Goal: Task Accomplishment & Management: Manage account settings

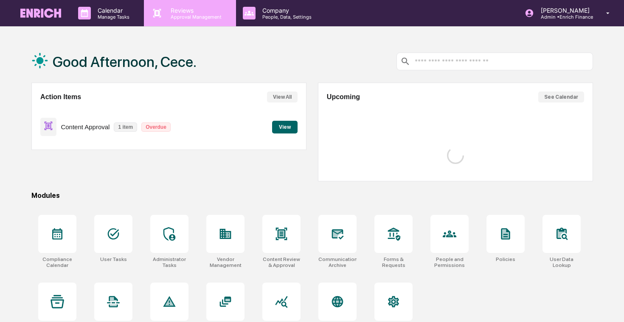
click at [171, 12] on p "Reviews" at bounding box center [195, 10] width 62 height 7
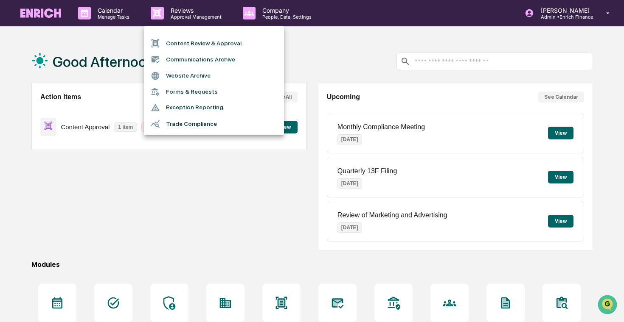
click at [177, 91] on li "Forms & Requests" at bounding box center [214, 92] width 140 height 16
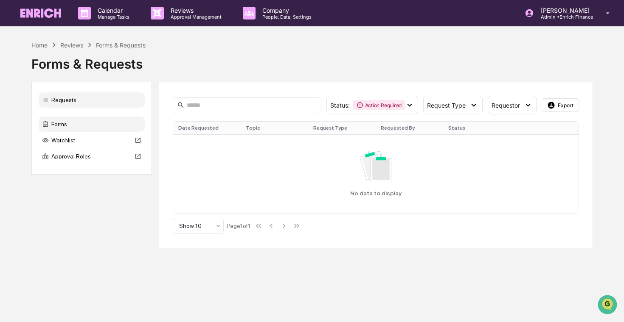
click at [100, 123] on div "Forms" at bounding box center [92, 124] width 106 height 15
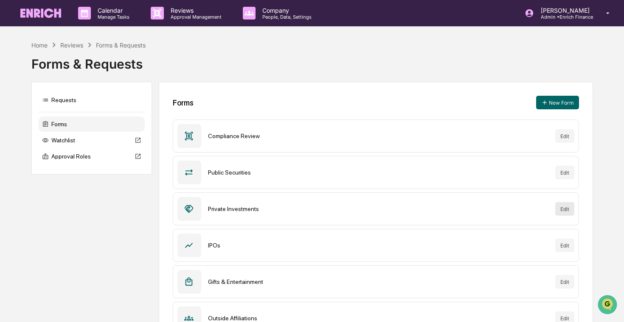
click at [559, 208] on button "Edit" at bounding box center [564, 209] width 19 height 14
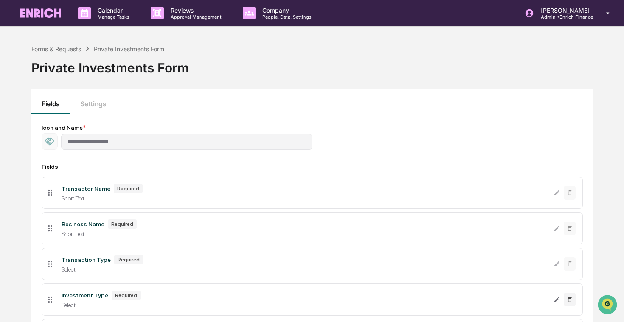
scroll to position [233, 0]
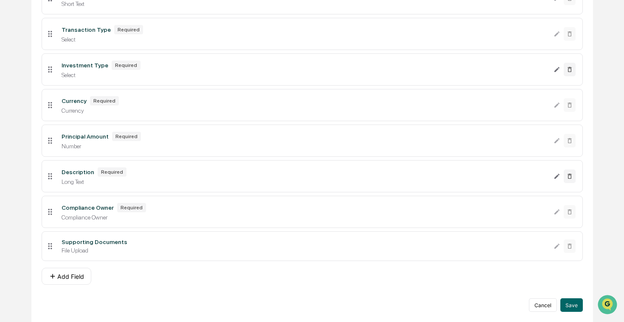
click at [209, 286] on div "**********" at bounding box center [312, 103] width 541 height 418
click at [544, 308] on button "Cancel" at bounding box center [543, 306] width 28 height 14
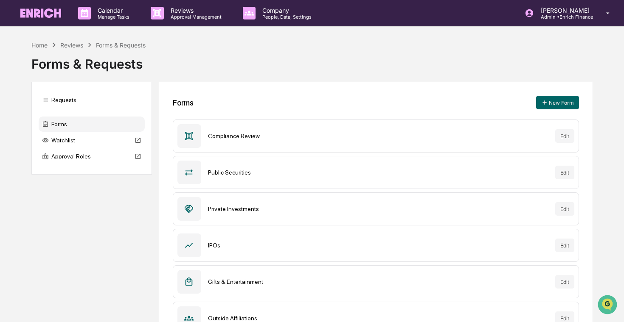
click at [251, 50] on div "Forms & Requests" at bounding box center [311, 61] width 561 height 22
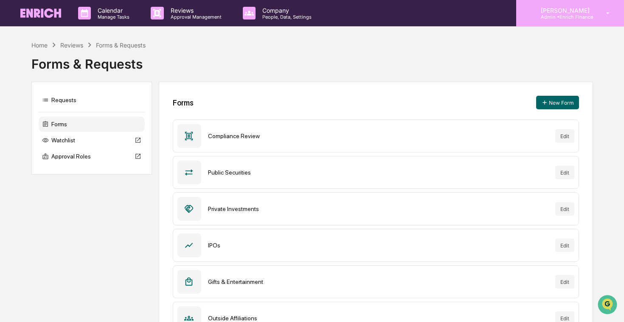
click at [558, 14] on p "Admin • Enrich Finance" at bounding box center [564, 17] width 60 height 6
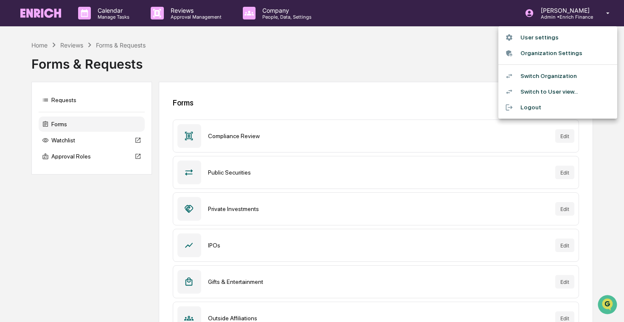
click at [468, 76] on div at bounding box center [312, 161] width 624 height 322
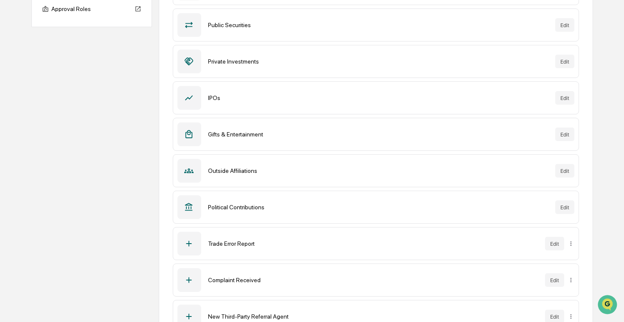
scroll to position [160, 0]
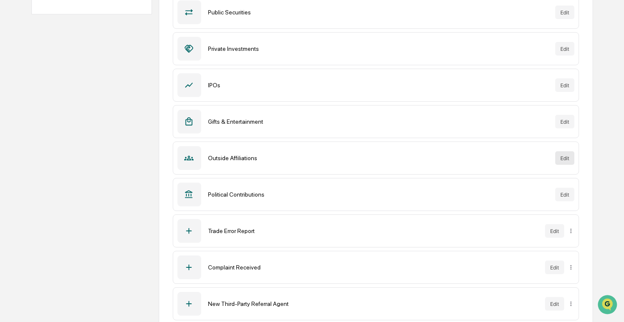
click at [571, 159] on button "Edit" at bounding box center [564, 158] width 19 height 14
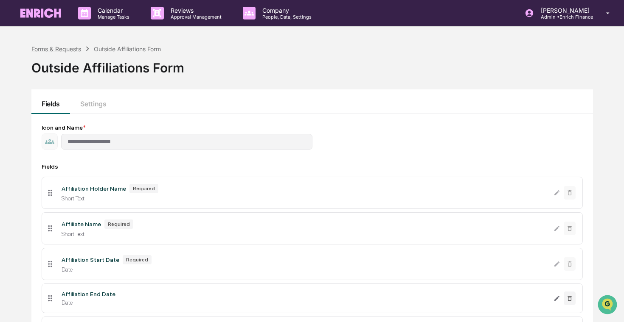
click at [73, 50] on div "Forms & Requests" at bounding box center [56, 48] width 50 height 7
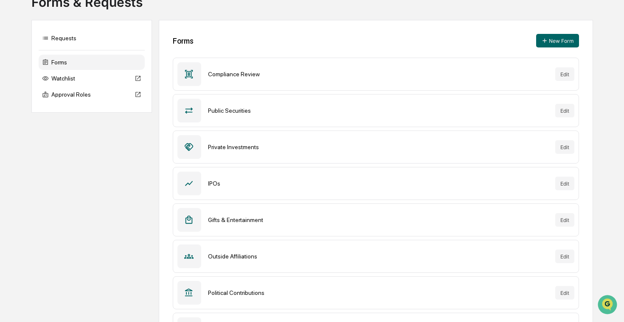
scroll to position [63, 0]
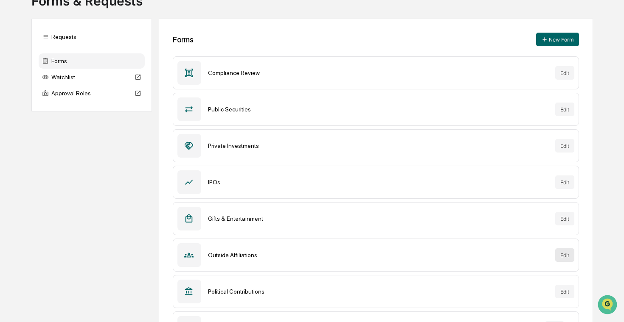
click at [564, 257] on button "Edit" at bounding box center [564, 256] width 19 height 14
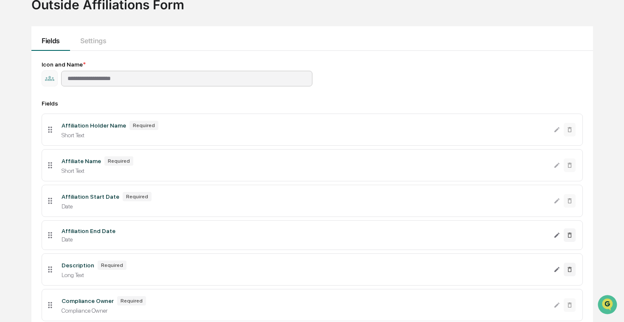
drag, startPoint x: 121, startPoint y: 69, endPoint x: 115, endPoint y: 72, distance: 7.4
click at [118, 69] on div "**********" at bounding box center [312, 73] width 541 height 25
click at [135, 43] on div "Fields Settings" at bounding box center [311, 38] width 561 height 25
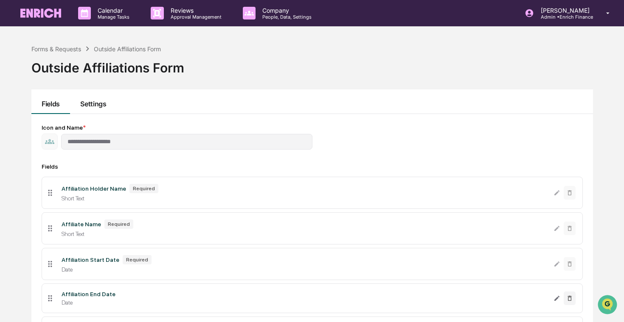
click at [87, 99] on button "Settings" at bounding box center [93, 102] width 46 height 25
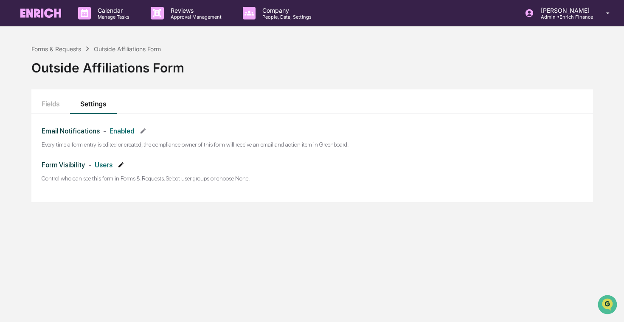
click at [124, 165] on icon at bounding box center [121, 165] width 7 height 7
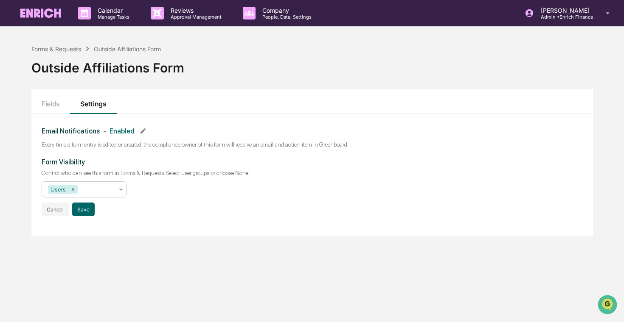
click at [118, 190] on icon at bounding box center [121, 189] width 7 height 7
click at [120, 188] on icon at bounding box center [121, 189] width 7 height 7
click at [143, 174] on p "Control who can see this form in Forms & Requests. Select user groups or choose…" at bounding box center [312, 173] width 541 height 7
click at [58, 214] on button "Cancel" at bounding box center [55, 210] width 27 height 14
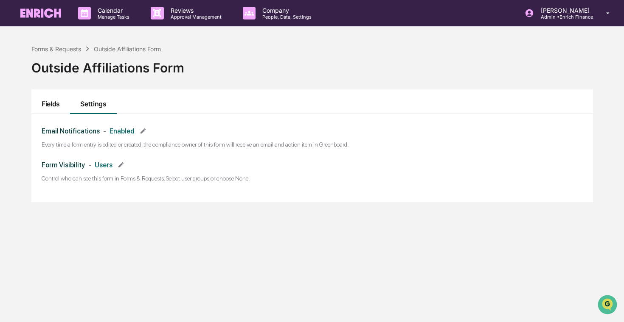
click at [53, 99] on button "Fields" at bounding box center [50, 102] width 39 height 25
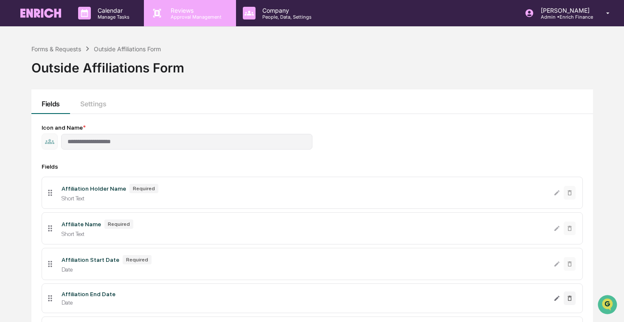
click at [179, 14] on p "Approval Management" at bounding box center [195, 17] width 62 height 6
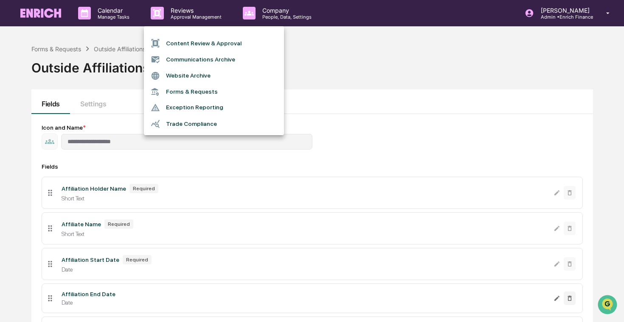
click at [175, 95] on li "Forms & Requests" at bounding box center [214, 92] width 140 height 16
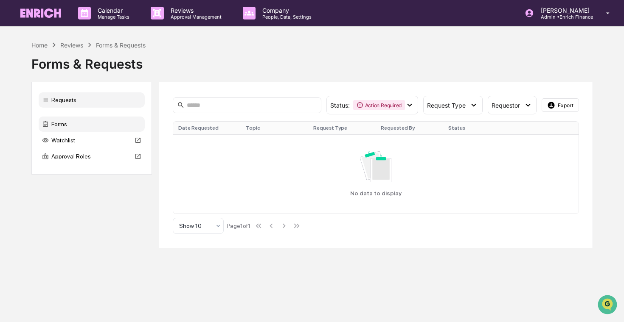
click at [76, 120] on div "Forms" at bounding box center [92, 124] width 106 height 15
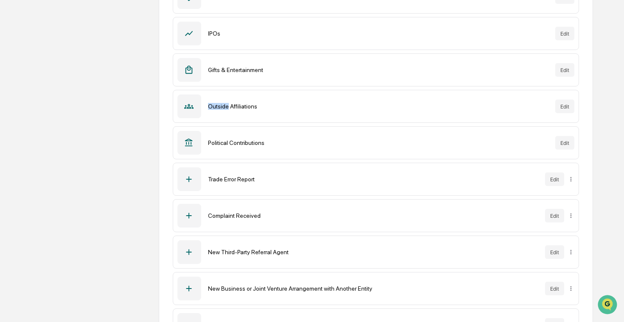
scroll to position [179, 0]
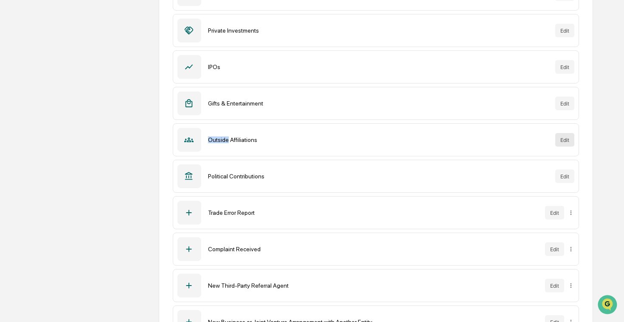
click at [560, 138] on button "Edit" at bounding box center [564, 140] width 19 height 14
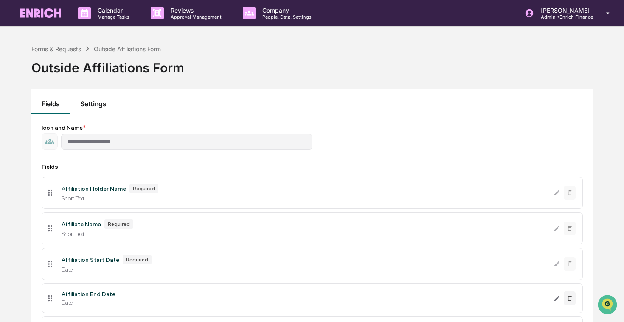
click at [94, 106] on button "Settings" at bounding box center [93, 102] width 46 height 25
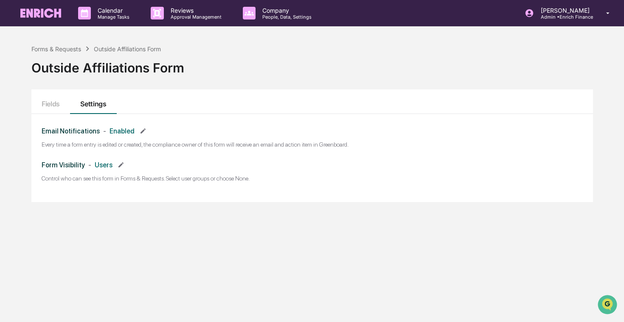
click at [27, 20] on link at bounding box center [45, 13] width 51 height 26
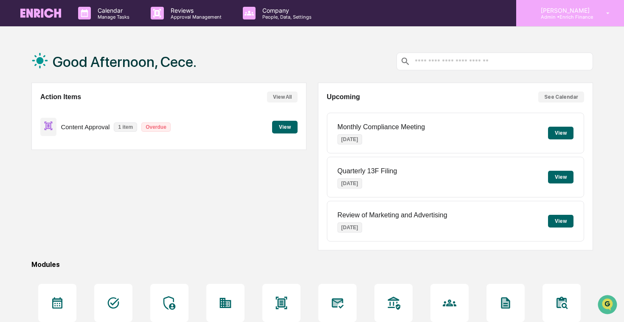
click at [585, 13] on p "[PERSON_NAME]" at bounding box center [564, 10] width 60 height 7
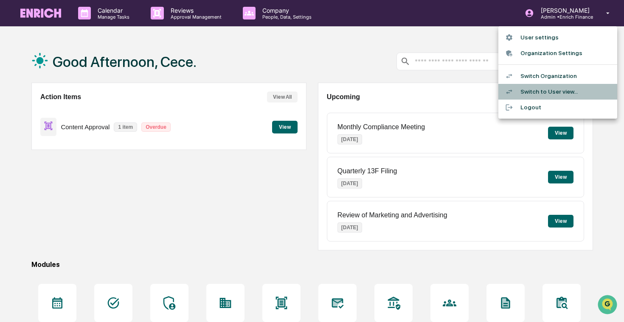
click at [556, 92] on li "Switch to User view..." at bounding box center [557, 92] width 119 height 16
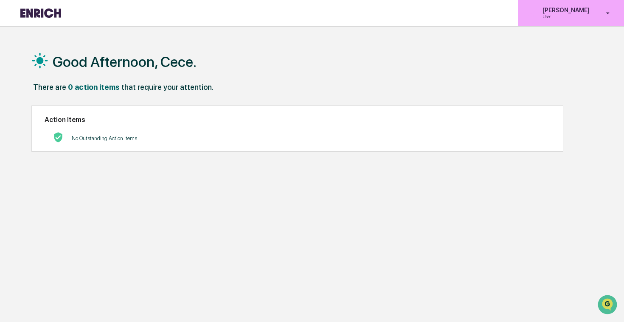
click at [551, 14] on p "User" at bounding box center [564, 17] width 58 height 6
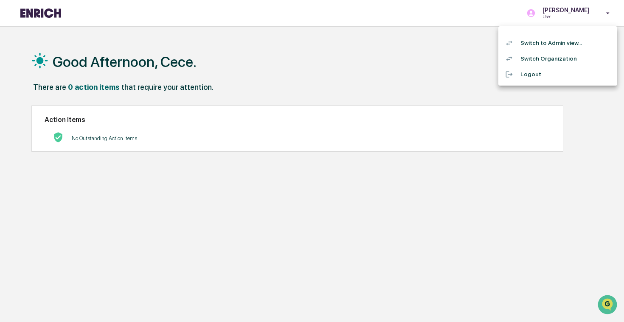
click at [550, 58] on li "Switch Organization" at bounding box center [557, 59] width 119 height 16
